Goal: Complete application form: Complete application form

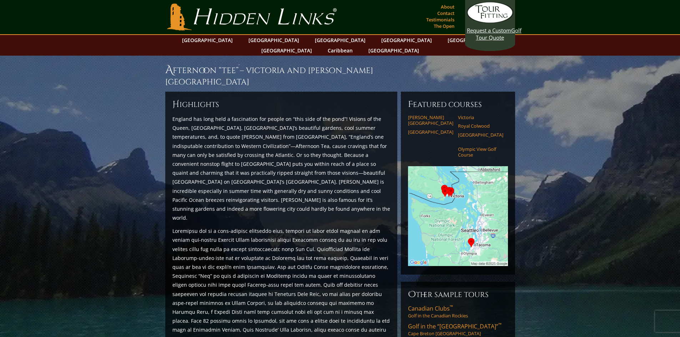
click at [433, 198] on img at bounding box center [458, 216] width 100 height 100
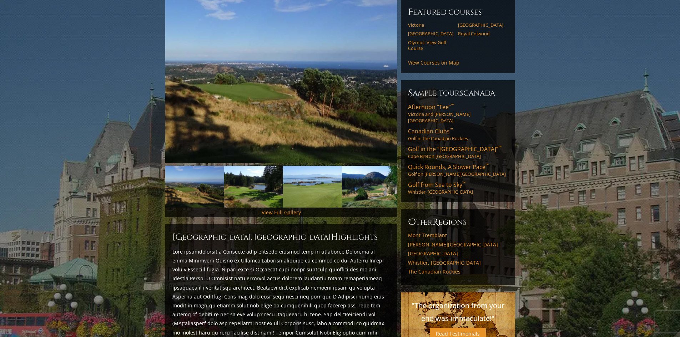
scroll to position [297, 0]
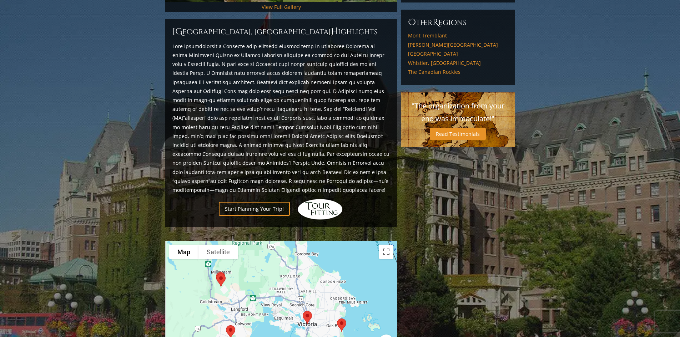
click at [222, 271] on img at bounding box center [220, 280] width 15 height 19
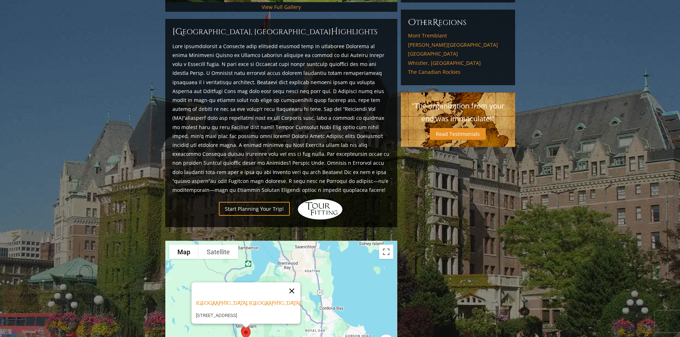
click at [299, 283] on button "Close" at bounding box center [291, 291] width 17 height 17
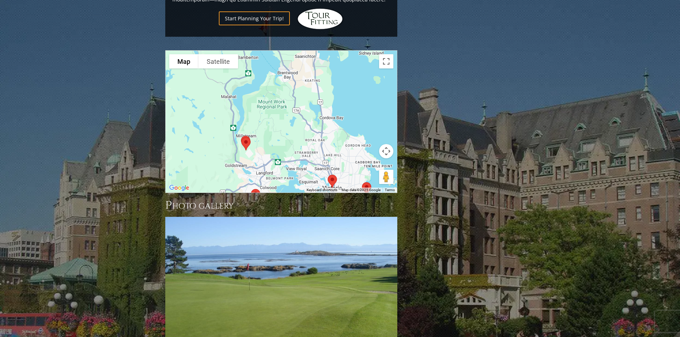
scroll to position [507, 0]
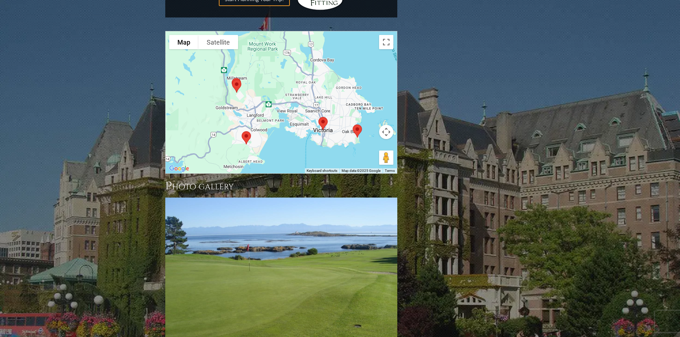
drag, startPoint x: 289, startPoint y: 104, endPoint x: 280, endPoint y: 64, distance: 41.3
click at [280, 64] on div at bounding box center [281, 102] width 231 height 142
click at [244, 130] on img at bounding box center [246, 137] width 15 height 19
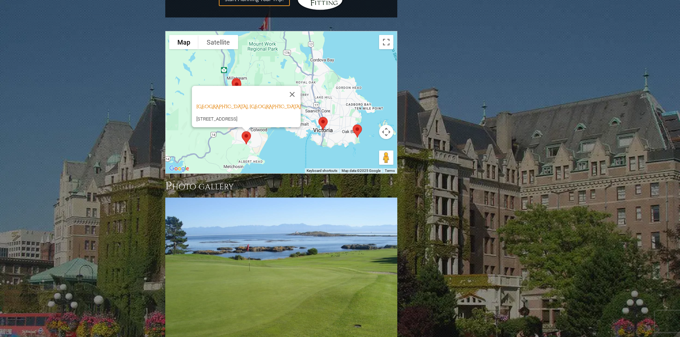
click at [359, 122] on img at bounding box center [357, 131] width 15 height 19
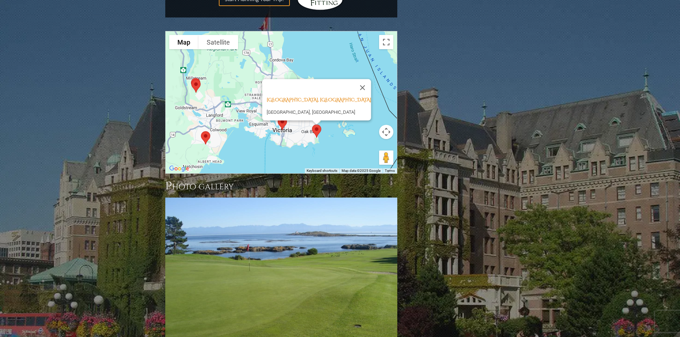
click at [346, 133] on div "Victoria Golf Club, Victoria British Columbia Victoria Golf Club, Beach Drive, …" at bounding box center [281, 102] width 231 height 142
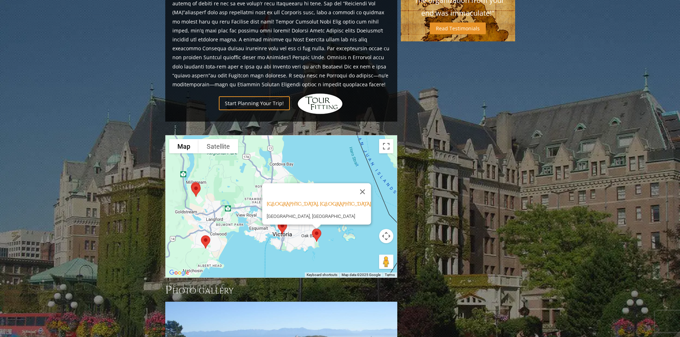
scroll to position [408, 0]
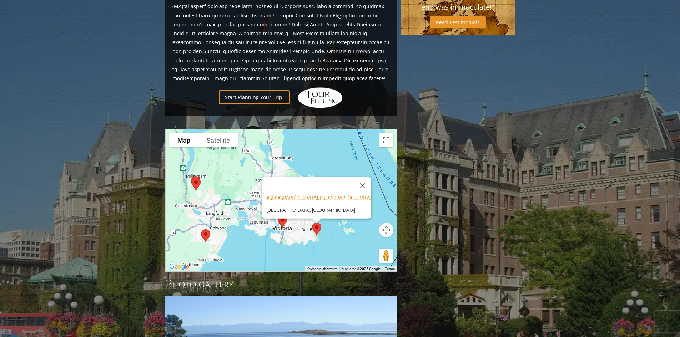
click at [204, 227] on img at bounding box center [205, 236] width 15 height 19
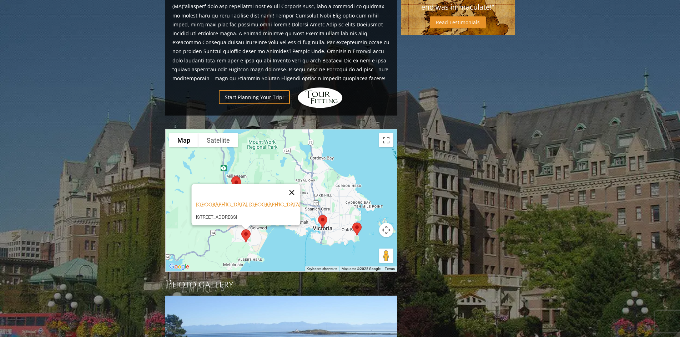
click at [295, 184] on button "Close" at bounding box center [291, 192] width 17 height 17
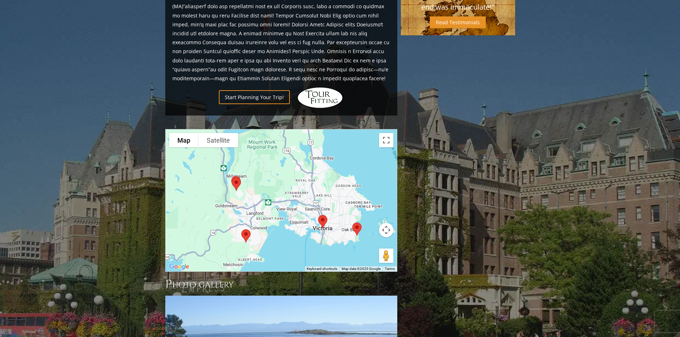
click at [239, 175] on img at bounding box center [236, 184] width 15 height 19
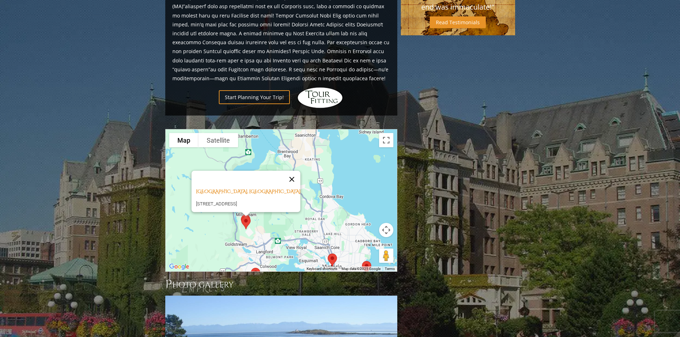
click at [297, 171] on button "Close" at bounding box center [291, 179] width 17 height 17
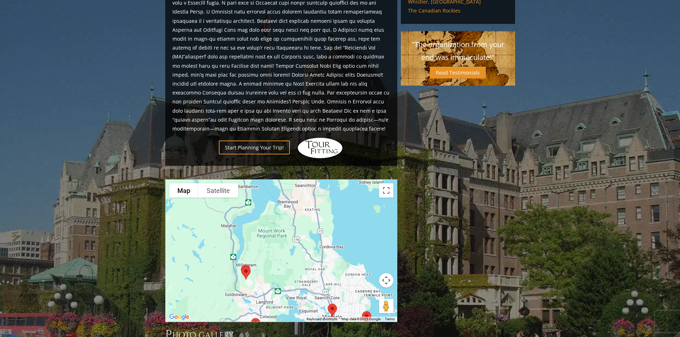
scroll to position [295, 0]
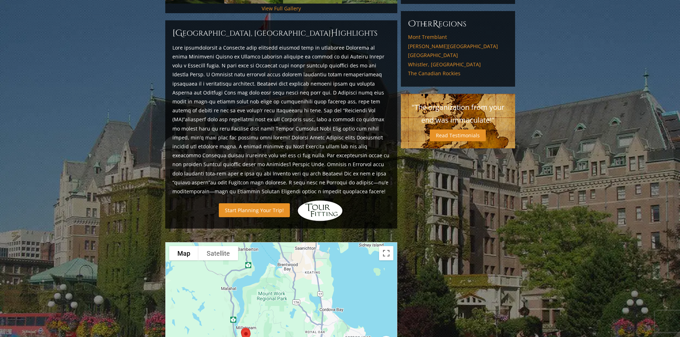
click at [265, 203] on link "Start Planning Your Trip!" at bounding box center [254, 210] width 71 height 14
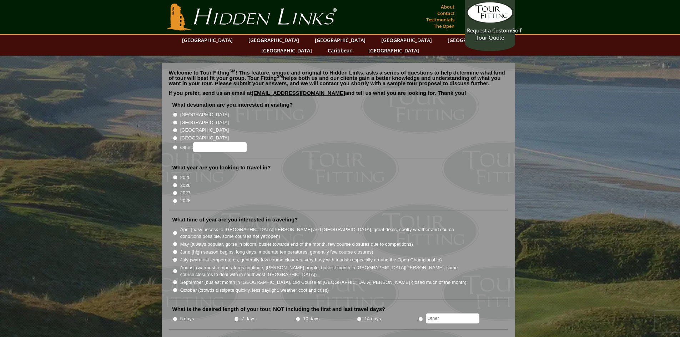
radio input "true"
click at [207, 142] on input "Other:" at bounding box center [220, 147] width 54 height 10
type input "canada"
click at [176, 175] on input "2025" at bounding box center [175, 177] width 5 height 5
radio input "true"
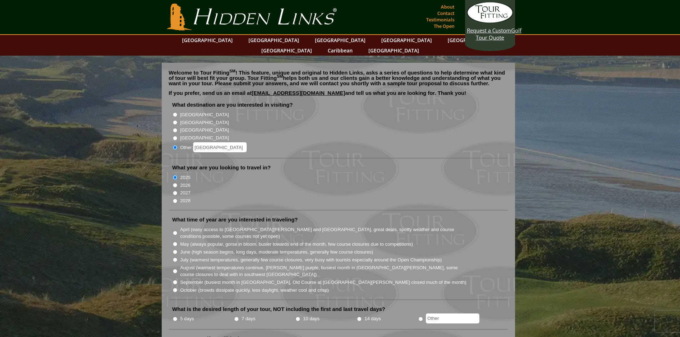
click at [174, 280] on input "September (busiest month in Ireland, Old Course at St. Andrews closed much of t…" at bounding box center [175, 282] width 5 height 5
radio input "true"
click at [175, 288] on input "October (crowds dissipate quickly, less daylight, weather cool and crisp)" at bounding box center [175, 290] width 5 height 5
radio input "true"
click at [185, 315] on label "5 days" at bounding box center [187, 318] width 14 height 7
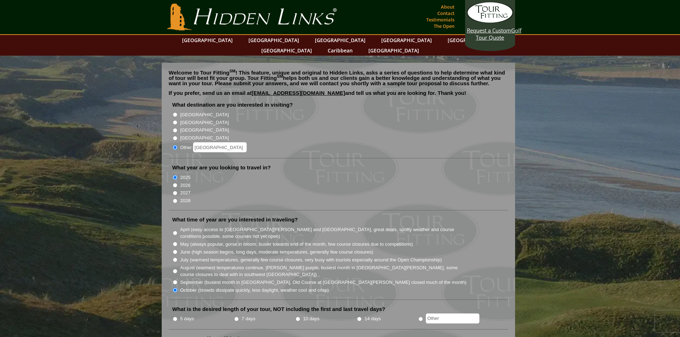
click at [177, 317] on input "5 days" at bounding box center [175, 319] width 5 height 5
radio input "true"
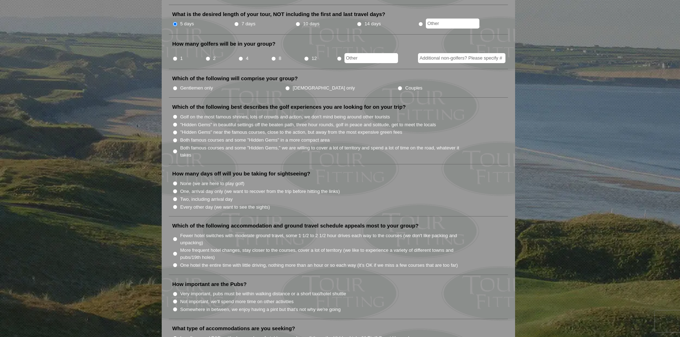
click at [397, 86] on input "Couples" at bounding box center [399, 88] width 5 height 5
radio input "true"
click at [210, 56] on input "2" at bounding box center [207, 58] width 5 height 5
radio input "true"
click at [174, 138] on input "Both famous courses and some "Hidden Gems" in a more compact area" at bounding box center [175, 140] width 5 height 5
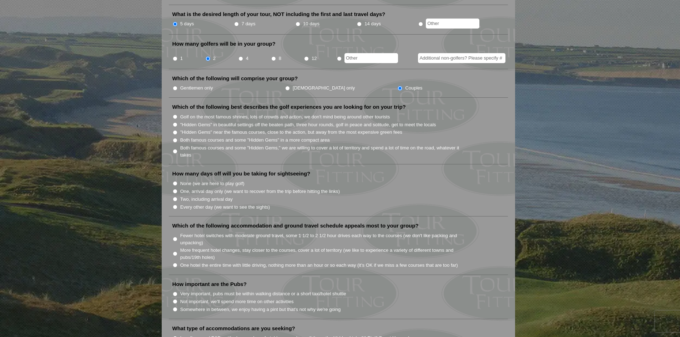
radio input "true"
click at [175, 181] on input "None (we are here to play golf)" at bounding box center [175, 183] width 5 height 5
radio input "true"
click at [177, 263] on input "One hotel the entire time with little driving, nothing more than an hour or so …" at bounding box center [175, 265] width 5 height 5
radio input "true"
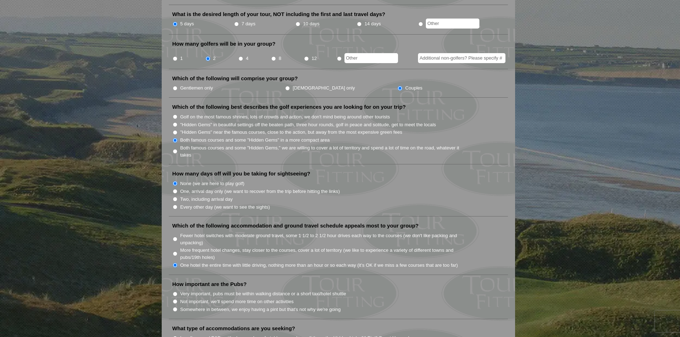
click at [176, 299] on input "Not important, we'll spend more time on other activities" at bounding box center [175, 301] width 5 height 5
radio input "true"
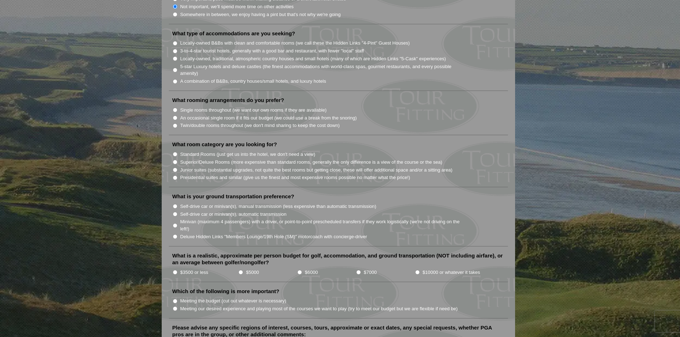
click at [176, 68] on input "5-star Luxury hotels and deluxe castles (the finest accommodations with world-c…" at bounding box center [175, 70] width 5 height 5
radio input "true"
click at [175, 123] on input "Twin/double rooms throughout (we don't mind sharing to keep the cost down)" at bounding box center [175, 125] width 5 height 5
radio input "true"
click at [175, 160] on input "Superior/Deluxe Rooms (more expensive than standard rooms, generally the only d…" at bounding box center [175, 162] width 5 height 5
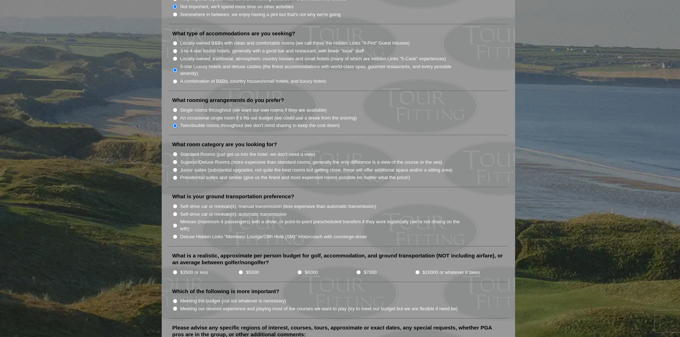
radio input "true"
click at [176, 212] on input "Self-drive car or minivan(s), automatic transmission" at bounding box center [175, 214] width 5 height 5
radio input "true"
click at [239, 270] on input "$5000" at bounding box center [240, 272] width 5 height 5
radio input "true"
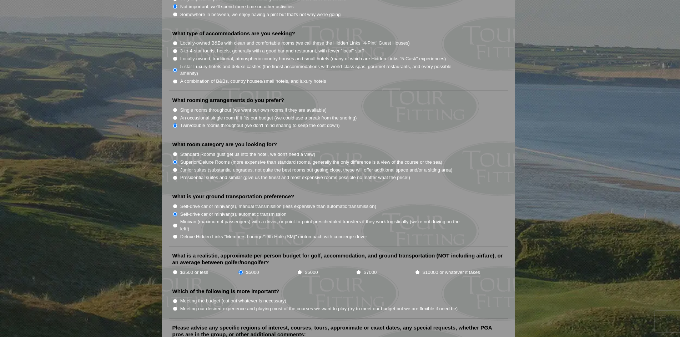
click at [174, 306] on input "Meeting our desired experience and playing most of the courses we want to play …" at bounding box center [175, 308] width 5 height 5
radio input "true"
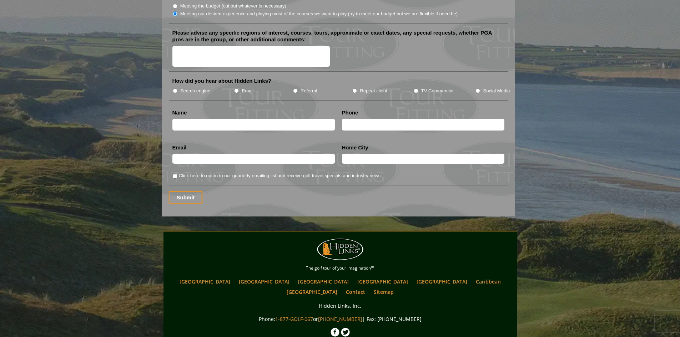
click at [182, 46] on textarea "Please advise any specific regions of interest, courses, tours, approximate or …" at bounding box center [251, 56] width 158 height 21
type textarea "Voctoria, BC"
click at [417, 88] on input "TV Commercial" at bounding box center [415, 90] width 5 height 5
radio input "true"
click at [183, 119] on input "text" at bounding box center [253, 125] width 162 height 12
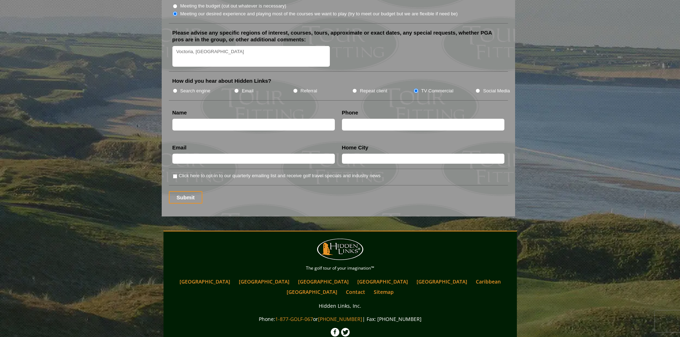
type input "Keith Ottaway"
type input "4165870448"
type input "kottaway324@gmail.com"
drag, startPoint x: 393, startPoint y: 149, endPoint x: 332, endPoint y: 146, distance: 61.1
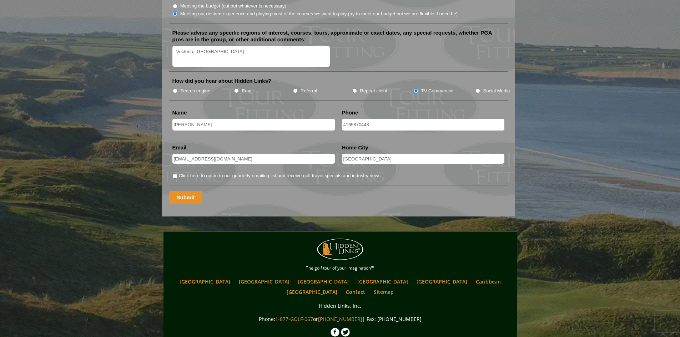
type input "Toronto"
click at [179, 191] on input "Submit" at bounding box center [186, 197] width 34 height 12
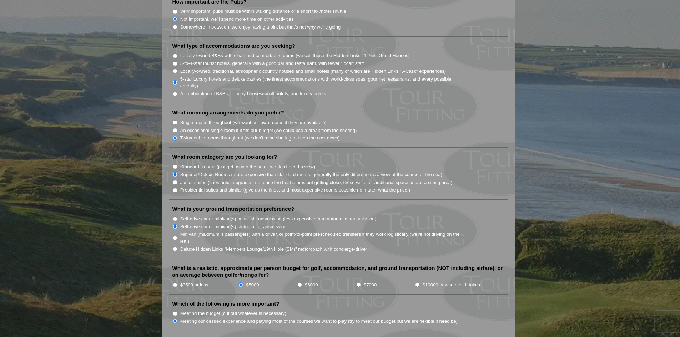
scroll to position [885, 0]
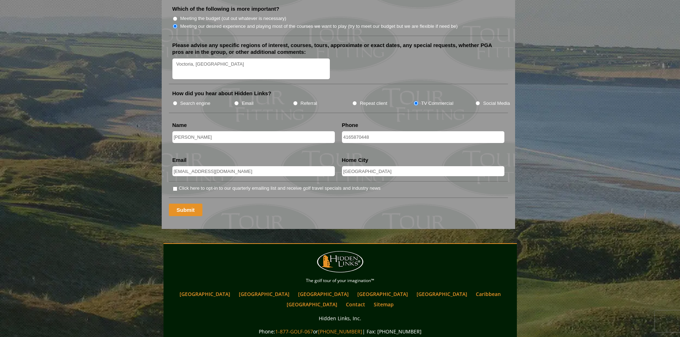
click at [187, 204] on input "Submit" at bounding box center [186, 210] width 34 height 12
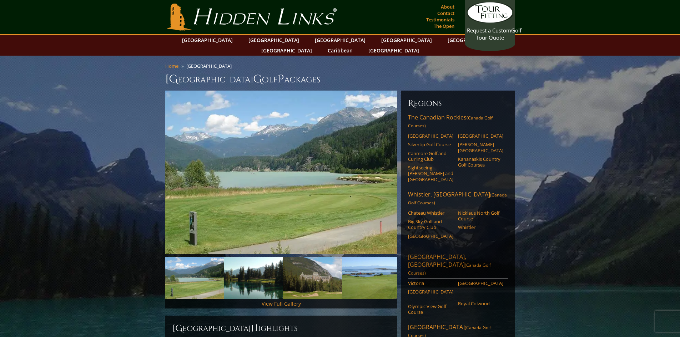
click at [419, 253] on link "[GEOGRAPHIC_DATA], [GEOGRAPHIC_DATA] ([GEOGRAPHIC_DATA] Golf Courses)" at bounding box center [458, 266] width 100 height 26
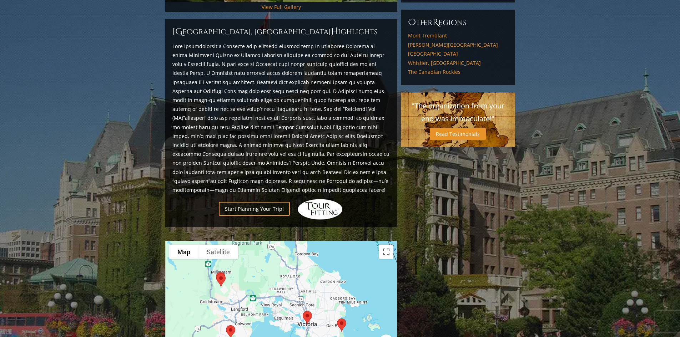
scroll to position [294, 0]
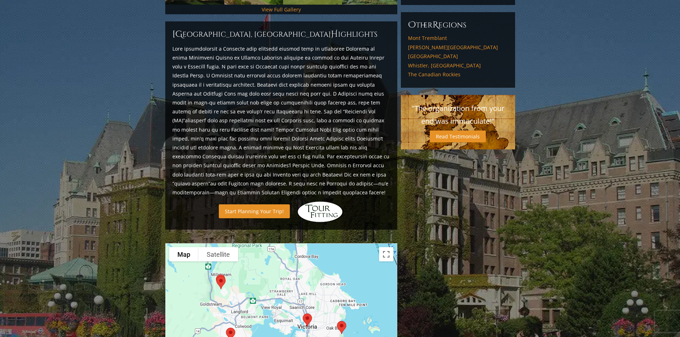
click at [268, 204] on link "Start Planning Your Trip!" at bounding box center [254, 211] width 71 height 14
